Goal: Book appointment/travel/reservation

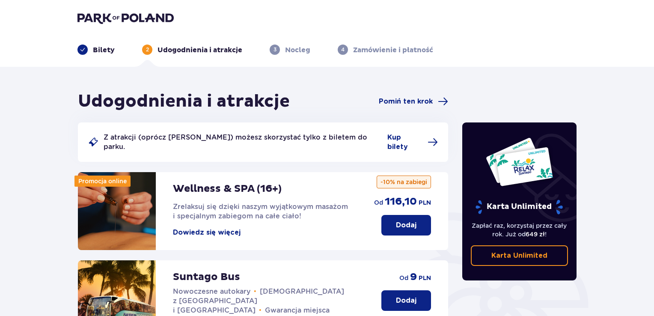
click at [398, 296] on p "Dodaj" at bounding box center [406, 300] width 21 height 9
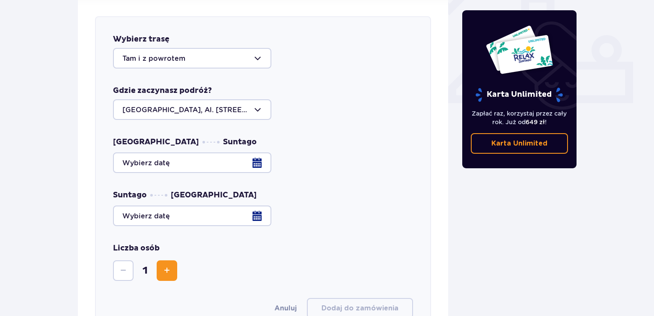
scroll to position [336, 0]
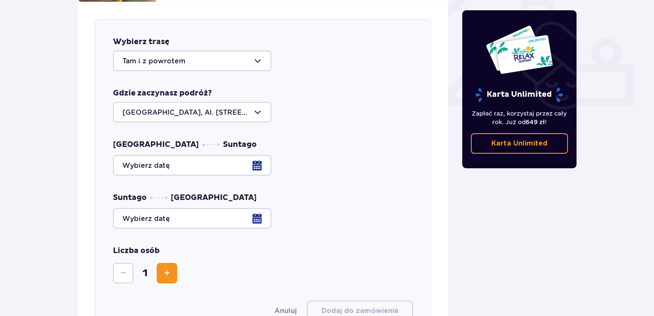
click at [258, 160] on div at bounding box center [263, 165] width 300 height 21
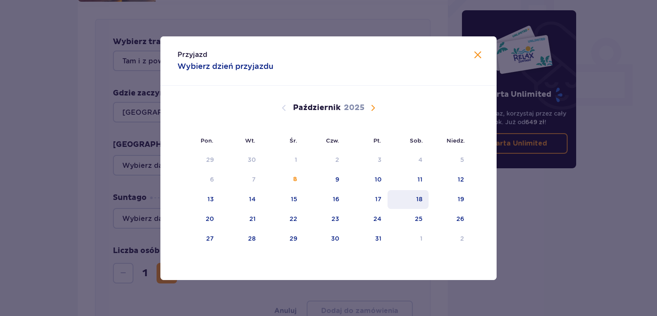
click at [418, 198] on div "18" at bounding box center [419, 199] width 6 height 9
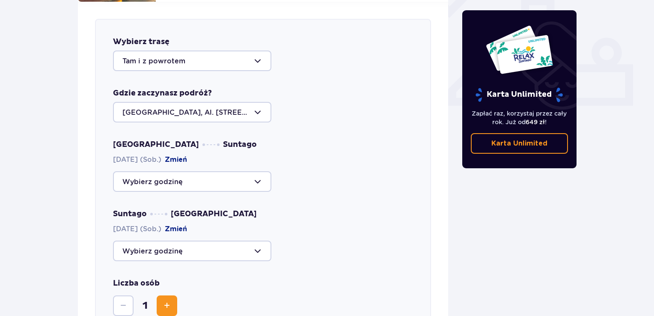
click at [262, 241] on div at bounding box center [192, 250] width 158 height 21
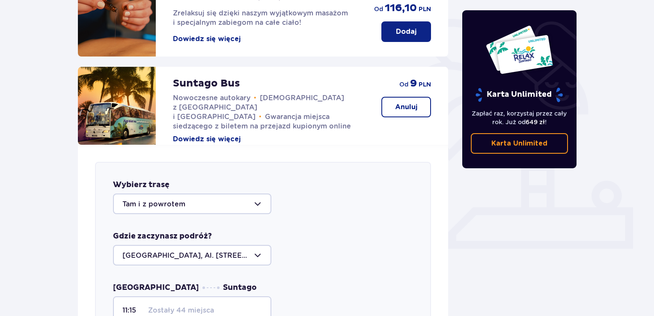
scroll to position [336, 0]
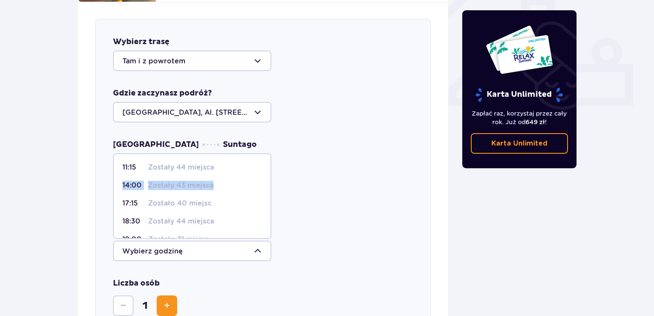
drag, startPoint x: 267, startPoint y: 160, endPoint x: 270, endPoint y: 169, distance: 10.2
click at [270, 169] on span "11:15 Zostały 44 miejsca 14:00 Zostały 43 miejsca 17:15 Zostało 40 miejsc 18:30…" at bounding box center [192, 196] width 158 height 86
click at [153, 181] on p "Zostały 43 miejsca" at bounding box center [180, 185] width 65 height 9
type input "14:00"
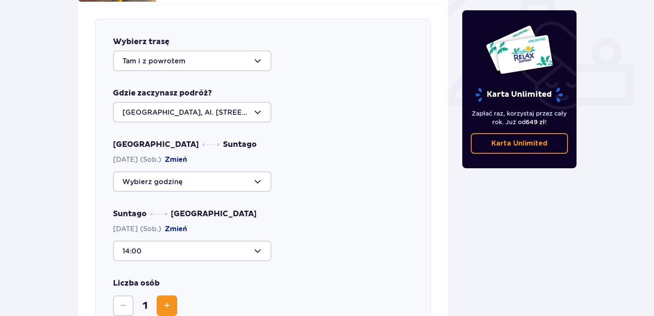
click at [252, 243] on div at bounding box center [192, 250] width 158 height 21
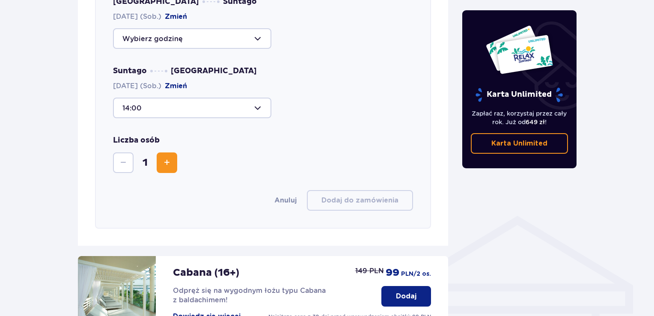
click at [326, 119] on div "Wybierz trasę Tam i z powrotem Gdzie zaczynasz podróż? [GEOGRAPHIC_DATA], Al. […" at bounding box center [263, 52] width 336 height 353
